Goal: Task Accomplishment & Management: Use online tool/utility

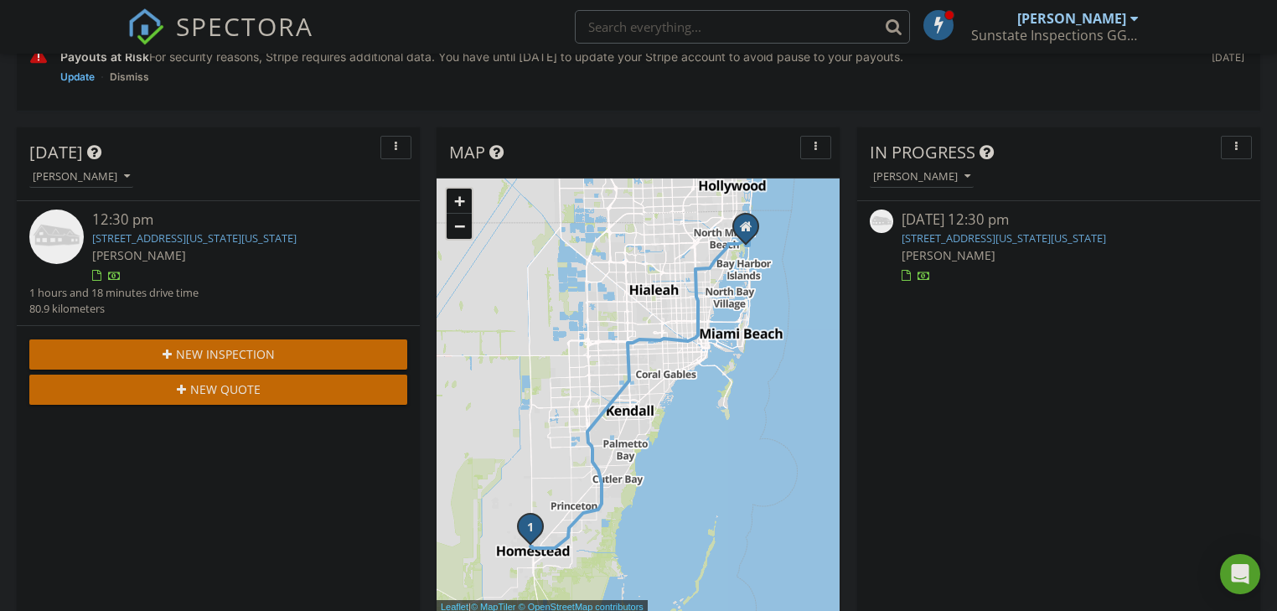
scroll to position [402, 0]
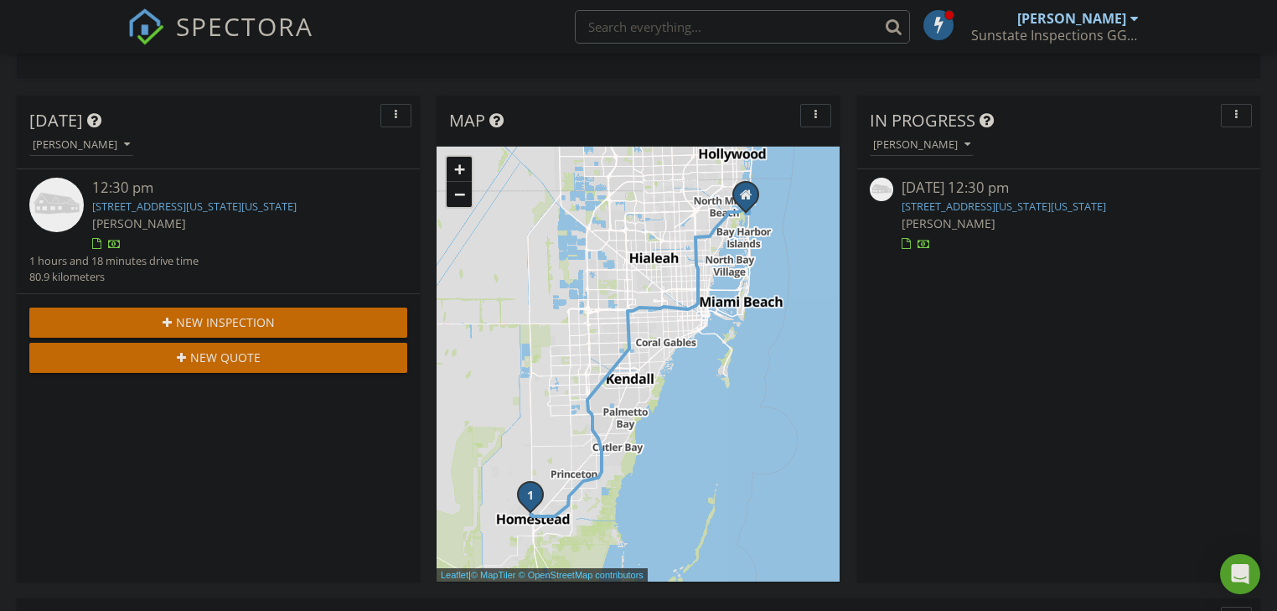
click at [1106, 203] on link "[STREET_ADDRESS][US_STATE][US_STATE]" at bounding box center [1004, 206] width 205 height 15
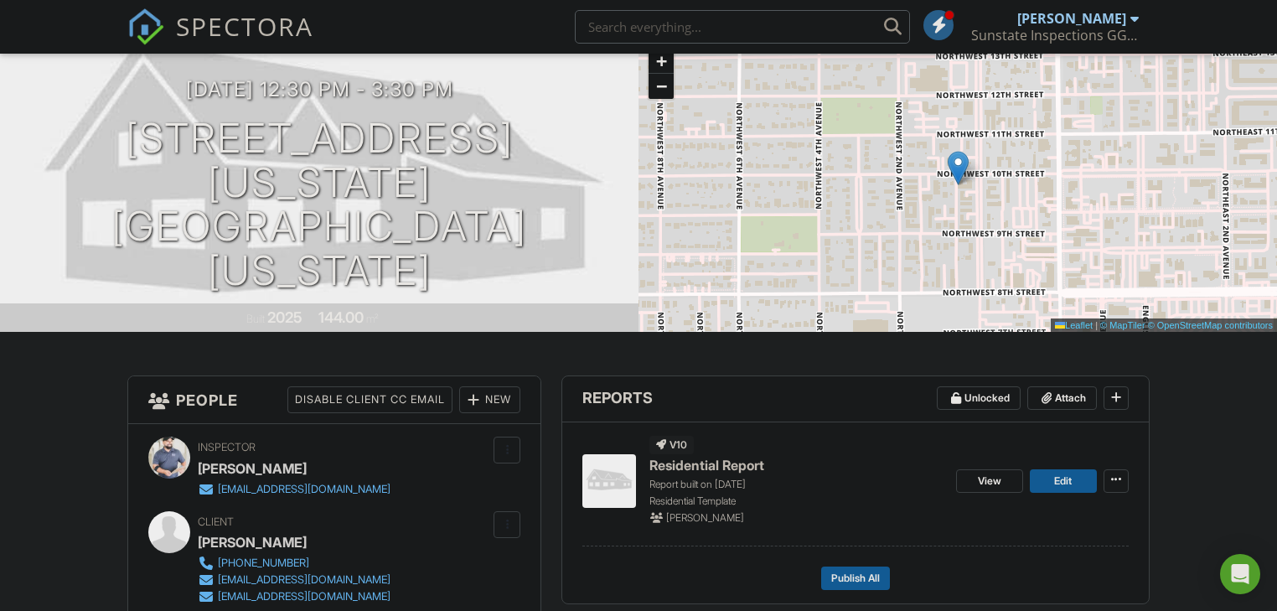
scroll to position [201, 0]
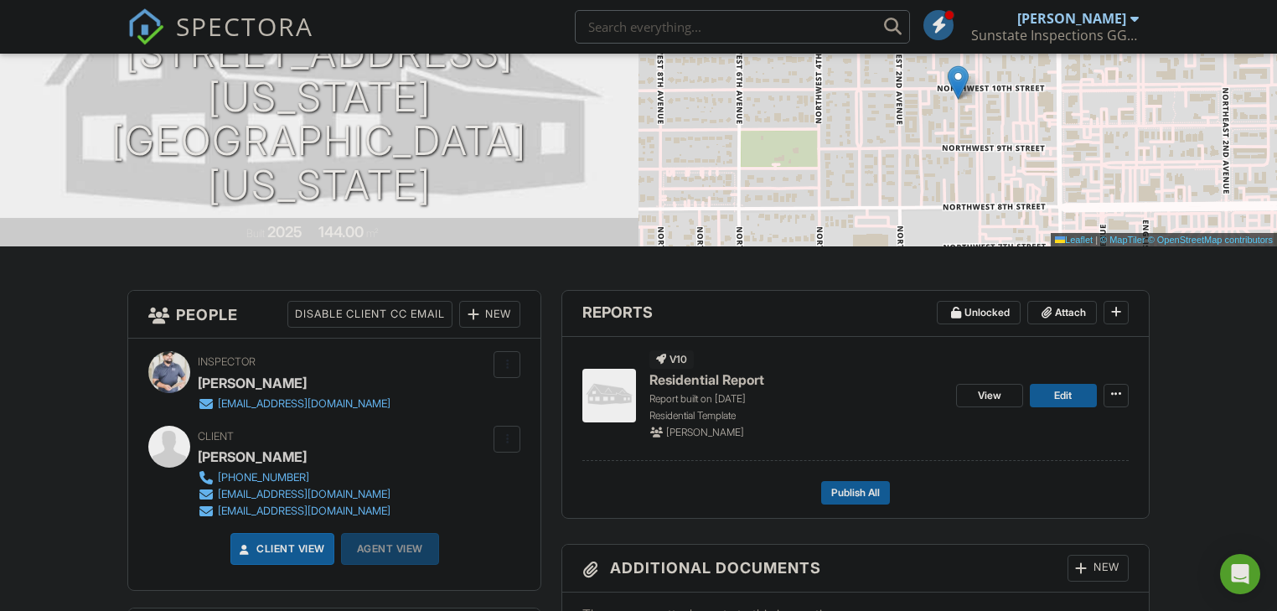
click at [711, 376] on span "Residential Report" at bounding box center [707, 379] width 115 height 18
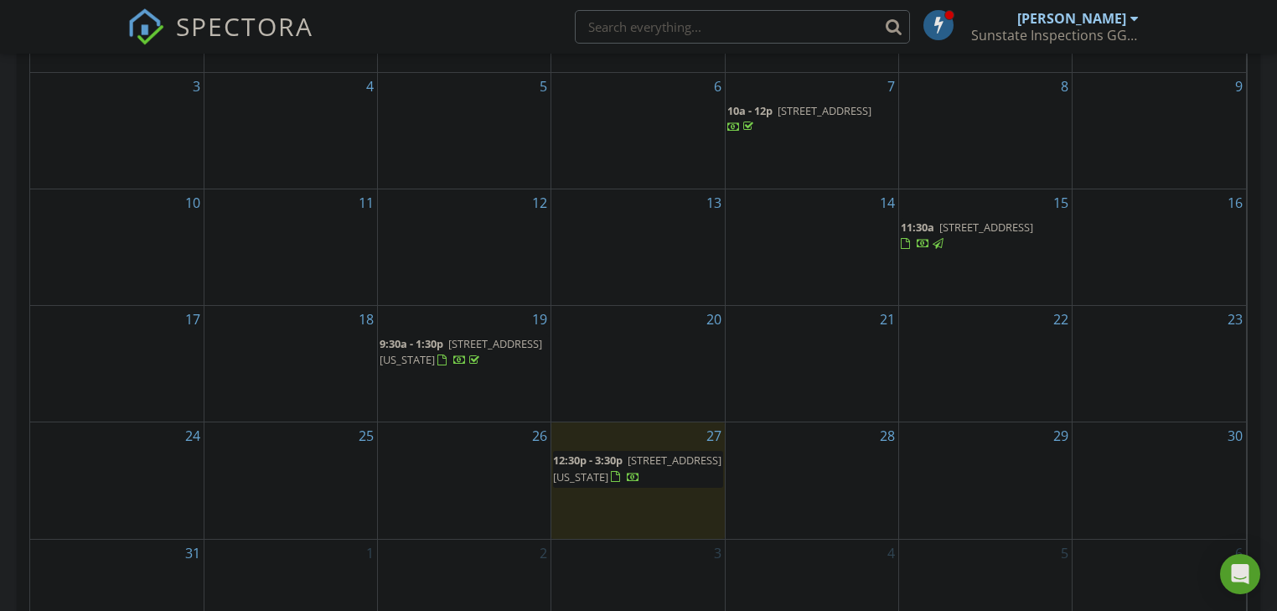
scroll to position [1207, 0]
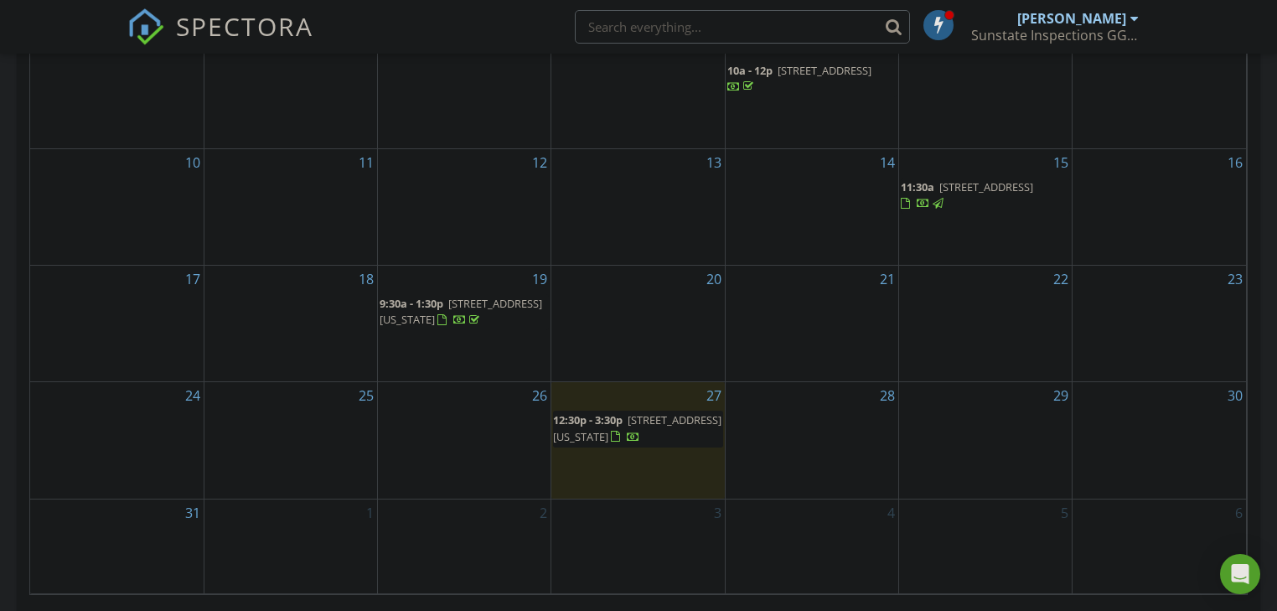
drag, startPoint x: 479, startPoint y: 319, endPoint x: 476, endPoint y: 286, distance: 32.8
click at [476, 296] on span "[STREET_ADDRESS][US_STATE]" at bounding box center [461, 311] width 163 height 31
